Goal: Information Seeking & Learning: Learn about a topic

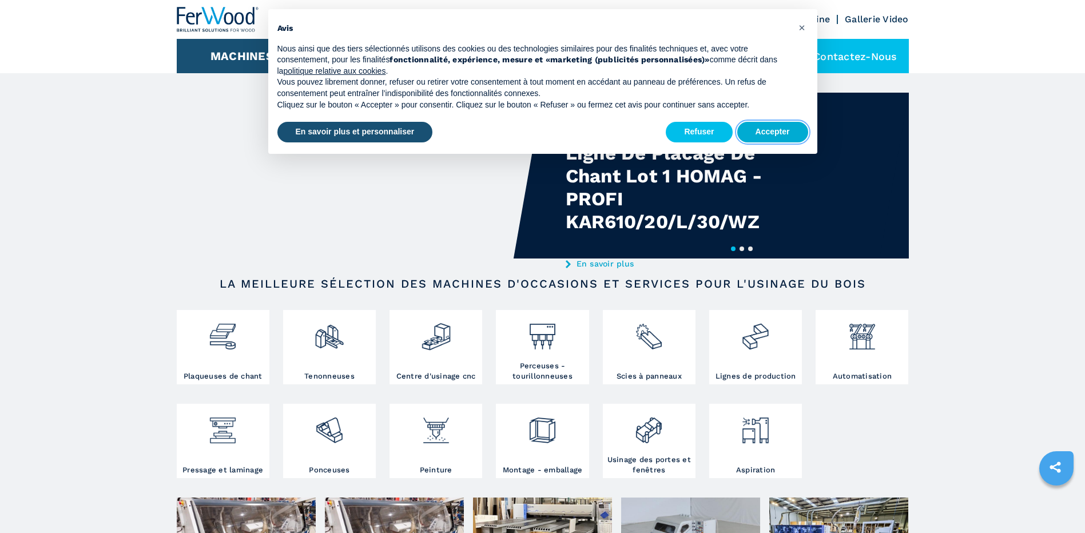
click at [764, 130] on button "Accepter" at bounding box center [772, 132] width 71 height 21
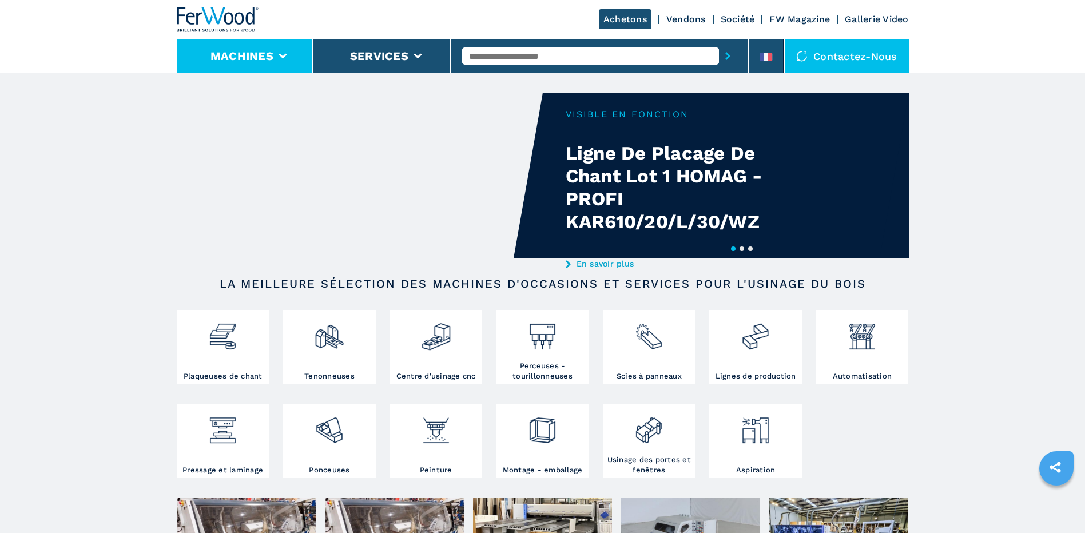
click at [246, 62] on li "Machines" at bounding box center [245, 56] width 137 height 34
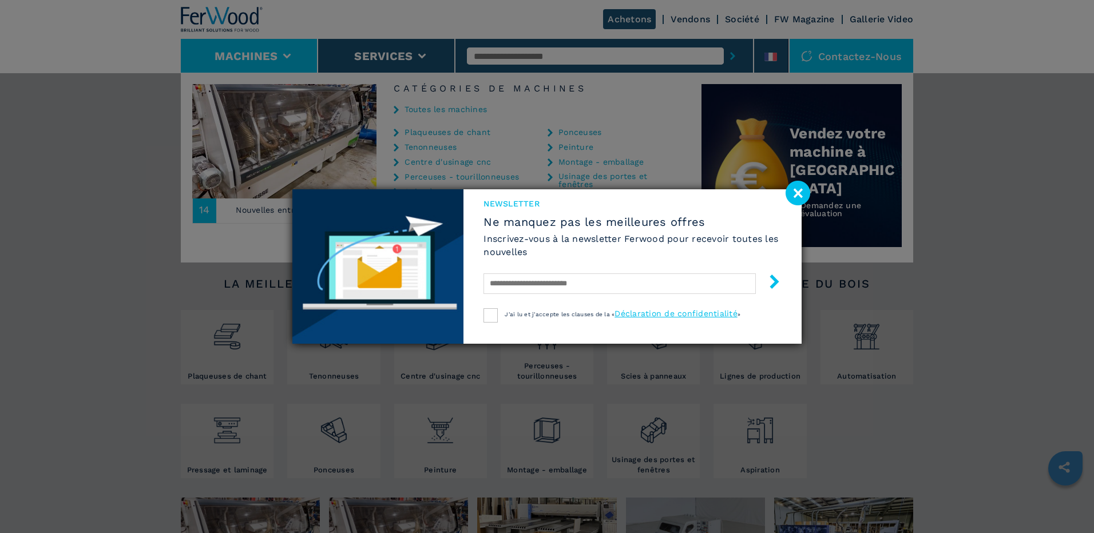
click at [795, 195] on image at bounding box center [797, 193] width 25 height 25
click at [795, 195] on img at bounding box center [801, 165] width 200 height 163
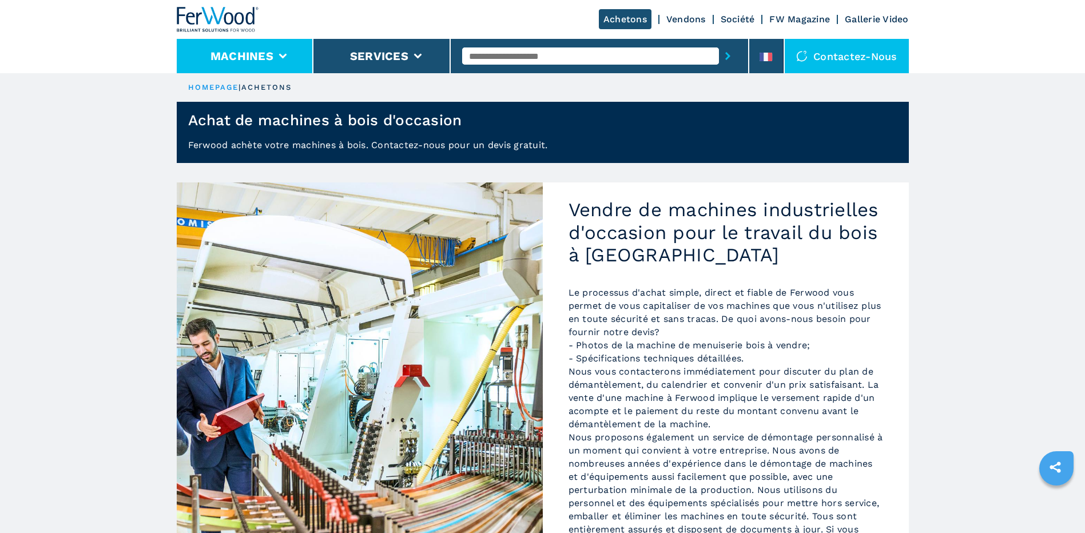
click at [269, 62] on button "Machines" at bounding box center [241, 56] width 63 height 14
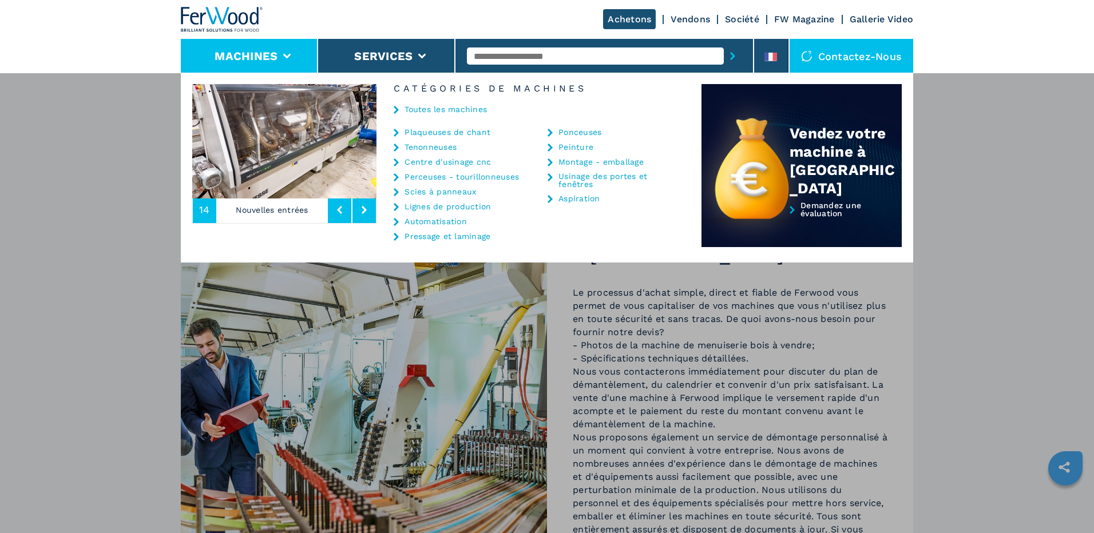
click at [463, 190] on link "Scies à panneaux" at bounding box center [440, 192] width 72 height 8
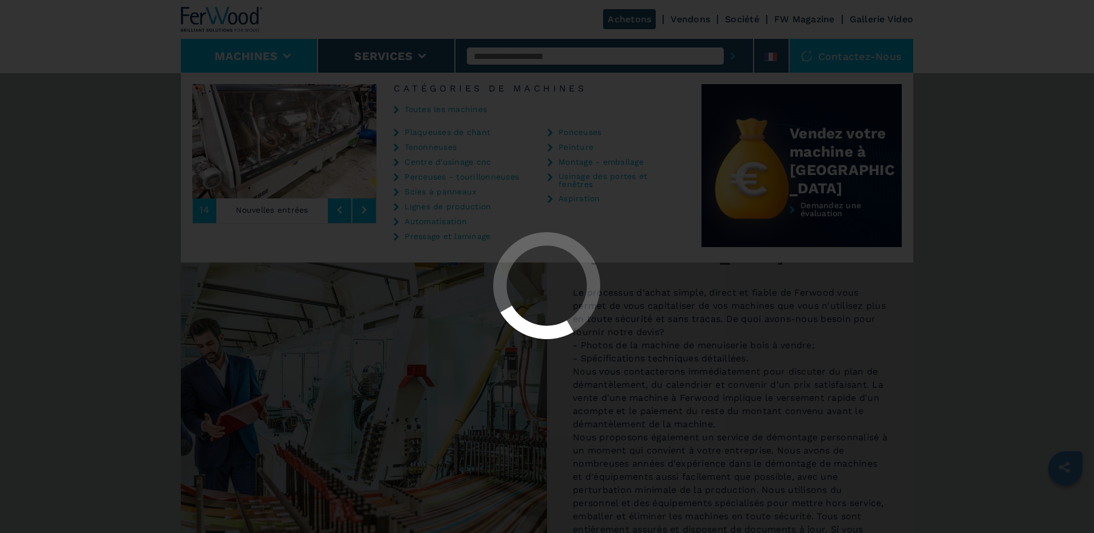
select select "**********"
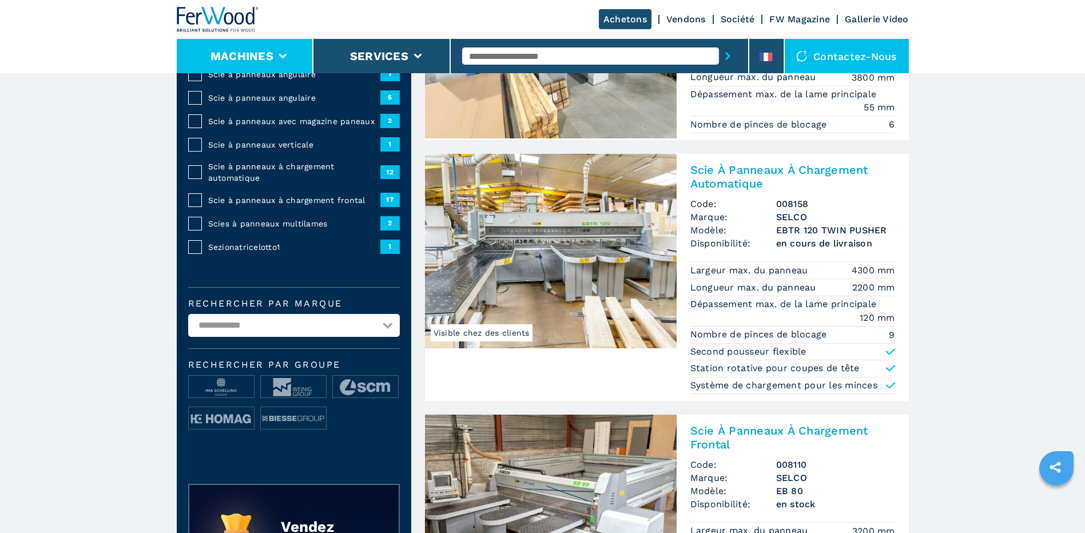
scroll to position [57, 0]
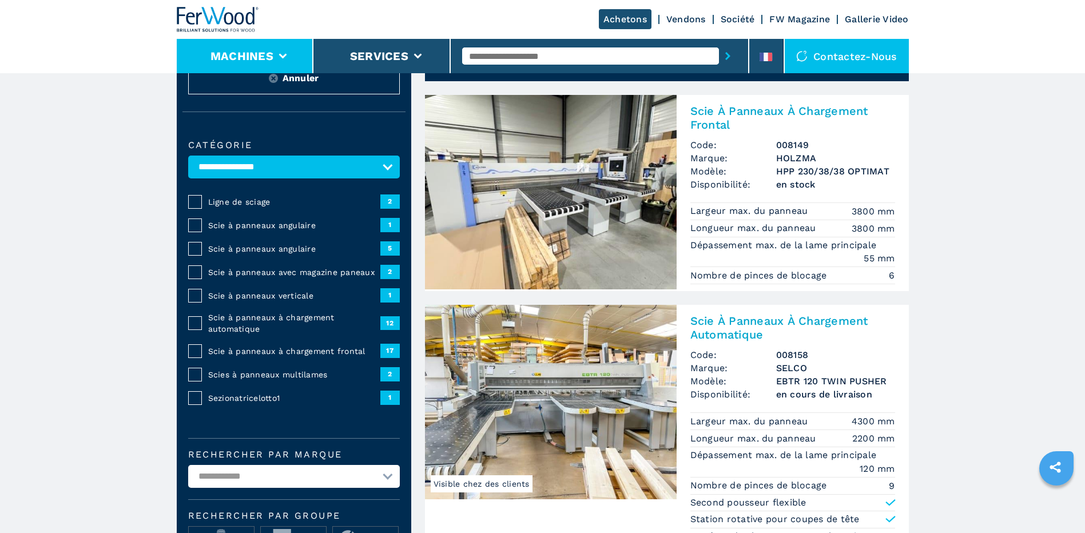
click at [252, 57] on button "Machines" at bounding box center [241, 56] width 63 height 14
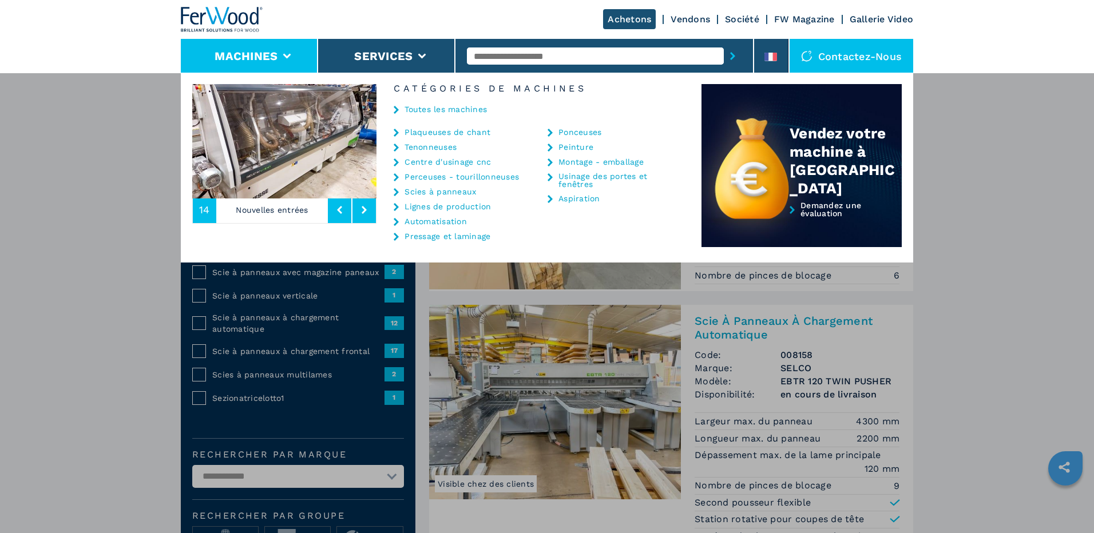
click at [132, 349] on div "Machines Plaqueuses de chant Tenonneuses Centre d'usinage cnc Perceuses - touri…" at bounding box center [547, 339] width 1094 height 533
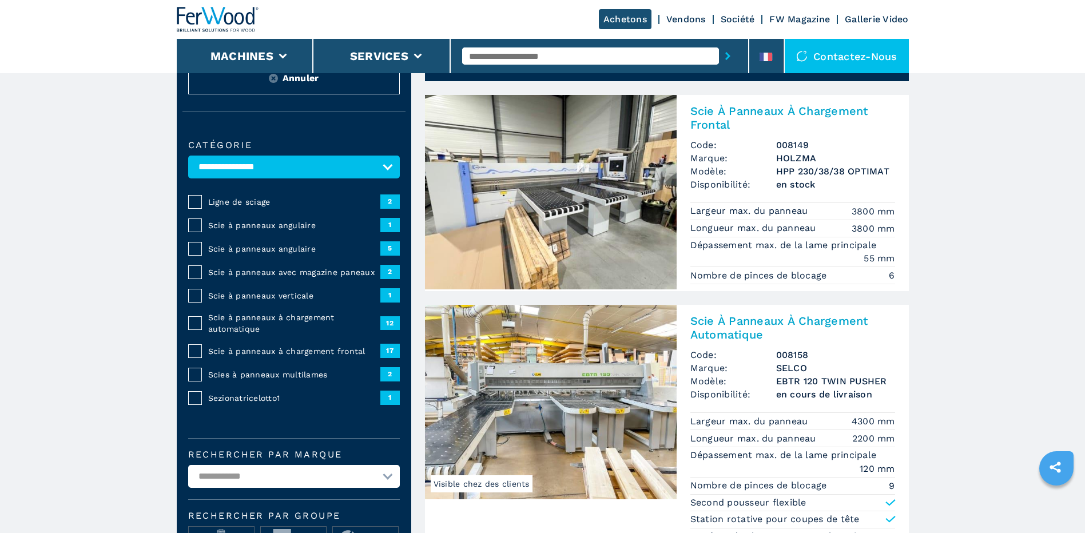
click at [567, 55] on input "text" at bounding box center [590, 55] width 257 height 17
type input "**********"
click at [719, 43] on button "submit-button" at bounding box center [728, 56] width 18 height 26
